Goal: Browse casually

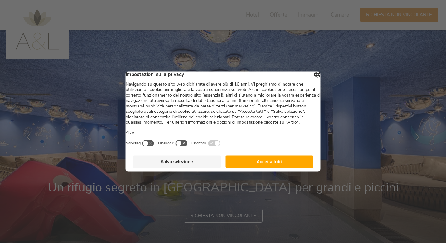
click at [280, 168] on button "Accetta tutti" at bounding box center [269, 161] width 88 height 12
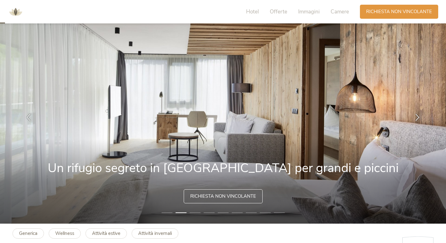
scroll to position [20, 0]
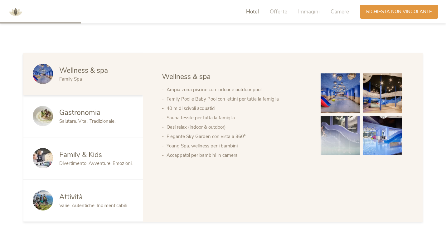
scroll to position [331, 0]
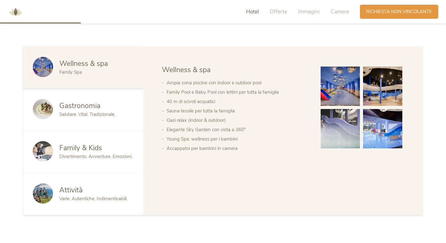
click at [63, 146] on span "Family & Kids" at bounding box center [80, 148] width 43 height 10
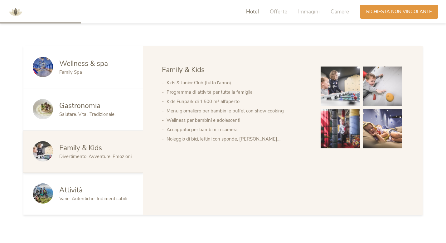
click at [93, 110] on span "Gastronomia" at bounding box center [79, 106] width 41 height 10
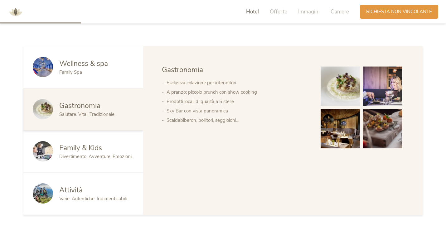
click at [94, 199] on span "Varie. Autentiche. Indimenticabili." at bounding box center [93, 198] width 68 height 6
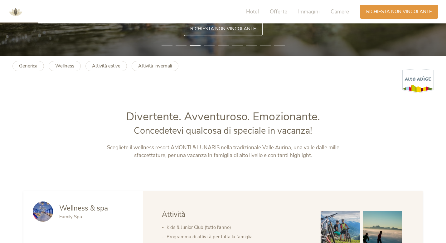
scroll to position [0, 0]
